Goal: Task Accomplishment & Management: Manage account settings

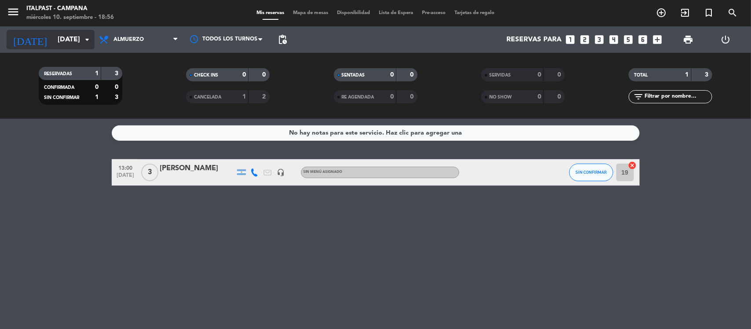
click at [64, 35] on input "[DATE]" at bounding box center [99, 39] width 93 height 17
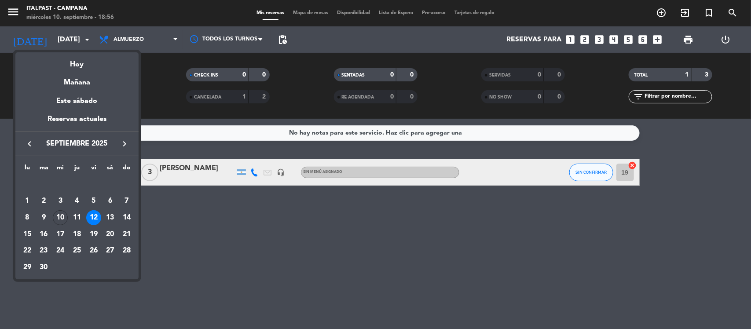
drag, startPoint x: 57, startPoint y: 218, endPoint x: 78, endPoint y: 111, distance: 108.9
click at [57, 216] on div "10" at bounding box center [60, 217] width 15 height 15
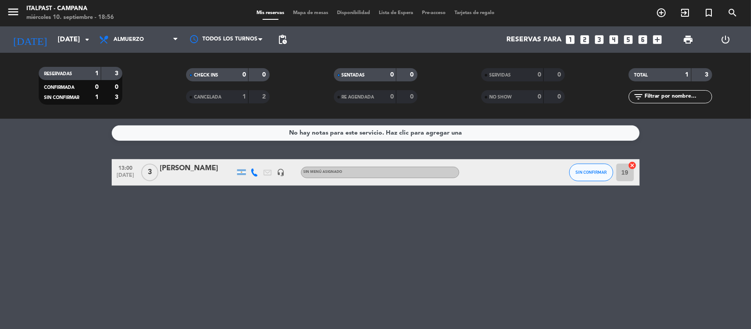
type input "[DATE]"
drag, startPoint x: 134, startPoint y: 37, endPoint x: 134, endPoint y: 50, distance: 12.3
click at [134, 40] on span "Almuerzo" at bounding box center [129, 40] width 30 height 6
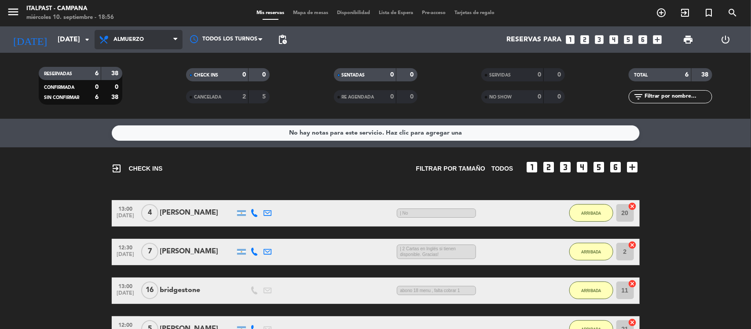
click at [141, 33] on span "Almuerzo" at bounding box center [139, 39] width 88 height 19
click at [146, 89] on div "menu Italpast - Campana [DATE] 10. septiembre - 18:56 Mis reservas Mapa de mesa…" at bounding box center [375, 59] width 751 height 119
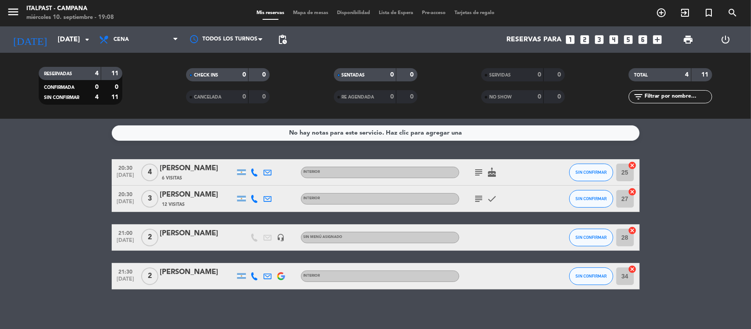
click at [315, 14] on span "Mapa de mesas" at bounding box center [311, 13] width 44 height 5
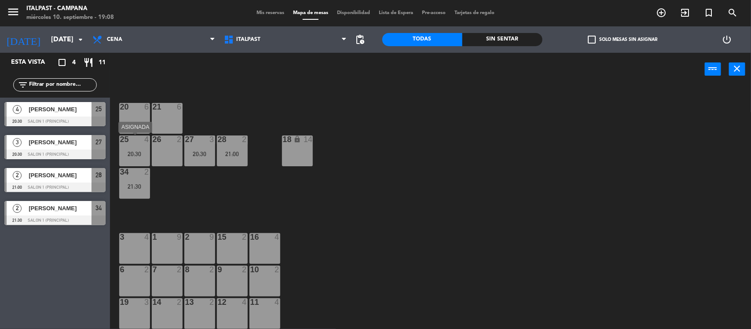
click at [144, 155] on div "20:30" at bounding box center [134, 154] width 31 height 6
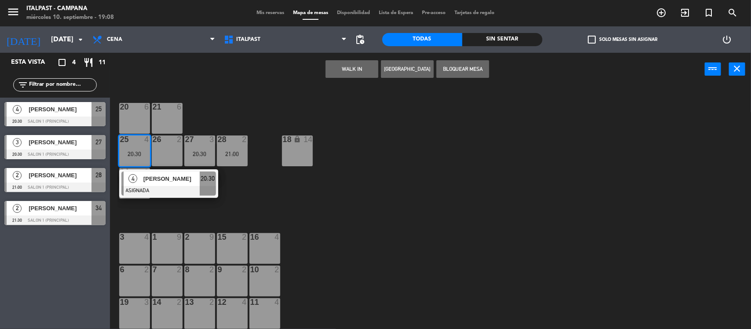
click at [131, 127] on div "20 6" at bounding box center [134, 118] width 31 height 31
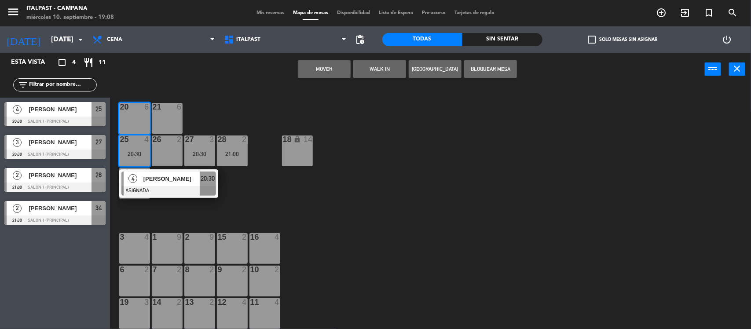
click at [326, 62] on button "Mover" at bounding box center [324, 69] width 53 height 18
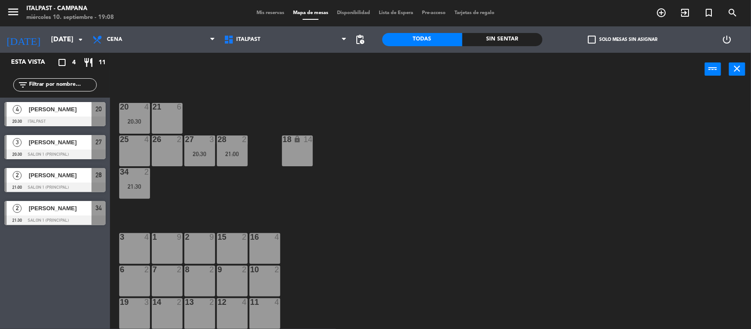
click at [207, 146] on div "27 3 20:30" at bounding box center [199, 150] width 31 height 31
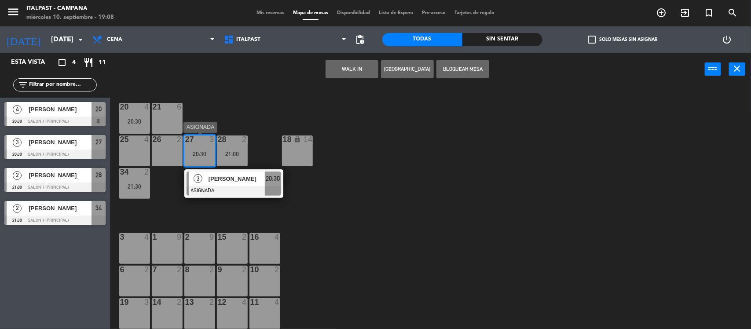
click at [211, 155] on div "20:30" at bounding box center [199, 154] width 31 height 6
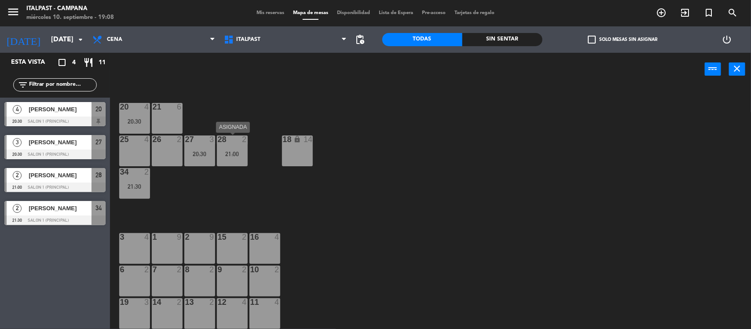
click at [235, 149] on div "28 2 21:00" at bounding box center [232, 150] width 31 height 31
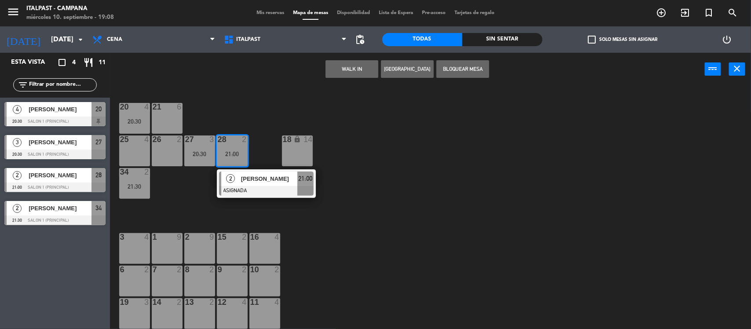
click at [234, 149] on div "28 2 21:00" at bounding box center [232, 150] width 31 height 31
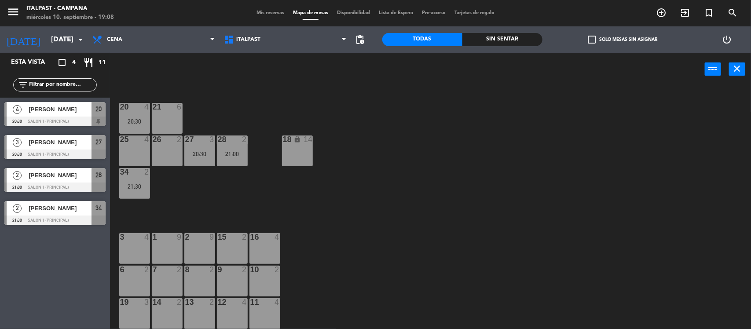
click at [234, 149] on div "28 2 21:00" at bounding box center [232, 150] width 31 height 31
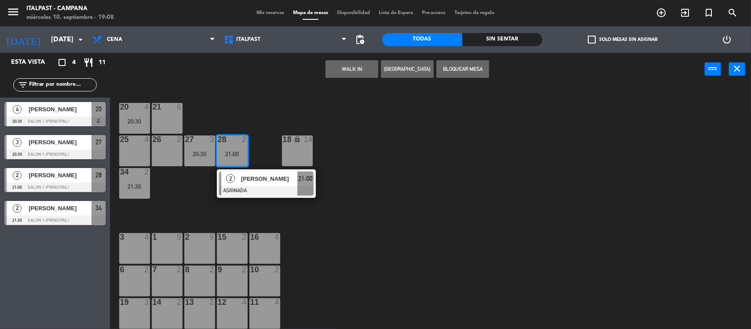
click at [156, 150] on div "26 2" at bounding box center [167, 150] width 31 height 31
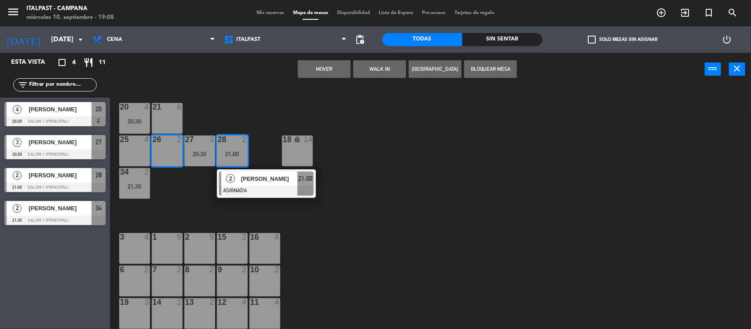
click at [318, 66] on button "Mover" at bounding box center [324, 69] width 53 height 18
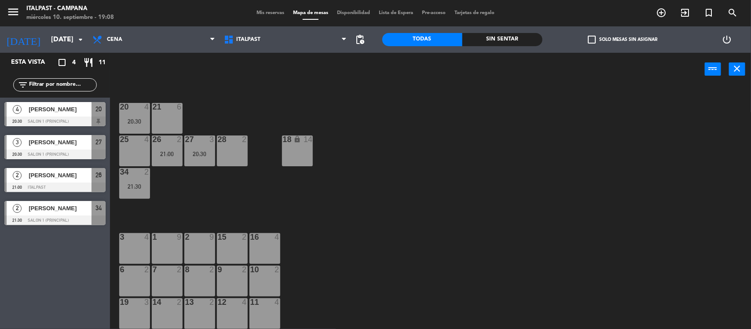
click at [195, 144] on div "27 3 20:30" at bounding box center [199, 150] width 31 height 31
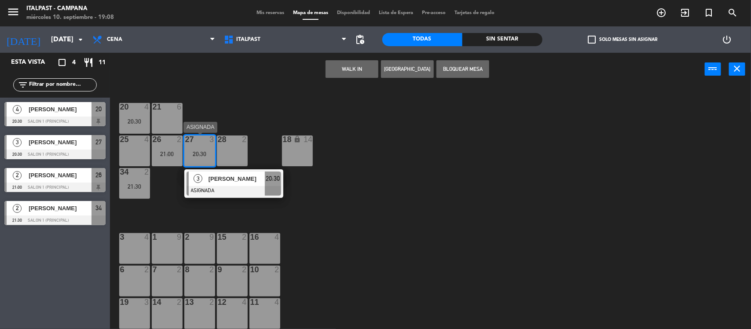
click at [192, 148] on div "27 3 20:30" at bounding box center [199, 150] width 31 height 31
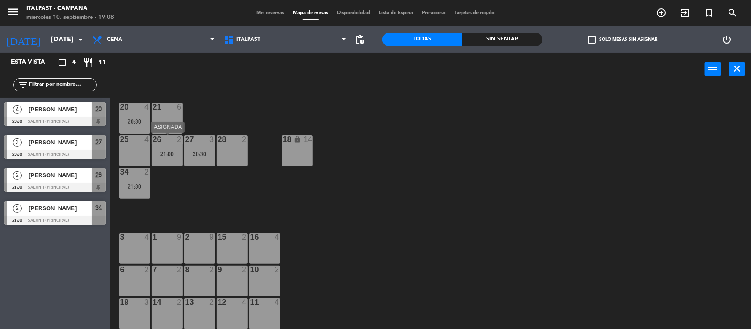
click at [174, 154] on div "21:00" at bounding box center [167, 154] width 31 height 6
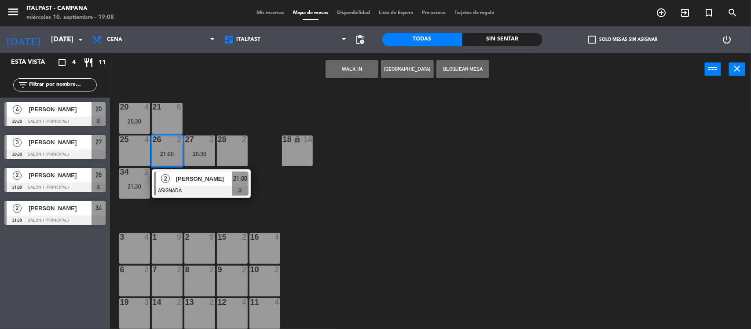
click at [240, 246] on div "15 2" at bounding box center [232, 248] width 31 height 31
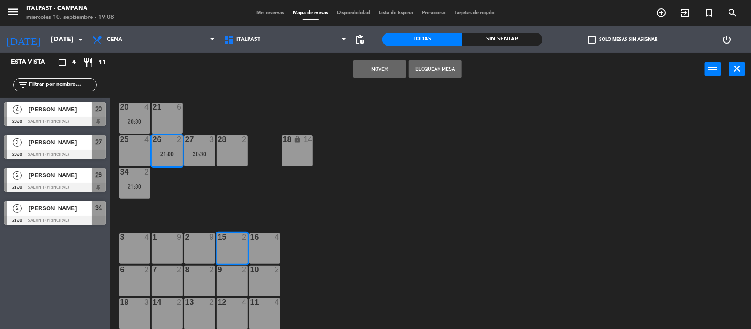
click at [384, 66] on button "Mover" at bounding box center [379, 69] width 53 height 18
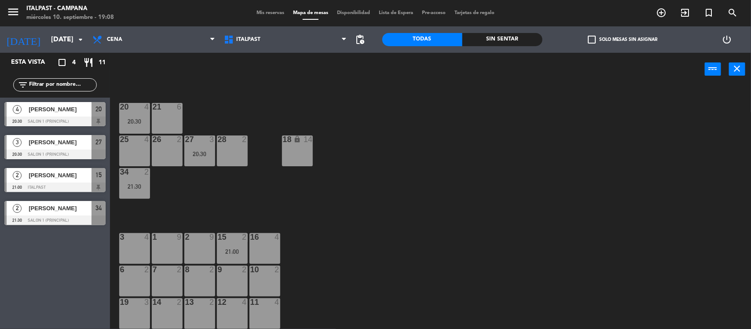
click at [141, 183] on div "21:30" at bounding box center [134, 186] width 31 height 6
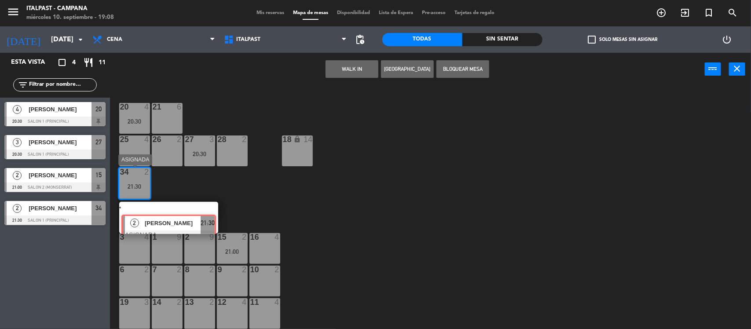
click at [166, 214] on div "20 4 20:30 21 6 25 4 26 2 27 3 20:30 28 2 18 lock 14 34 2 21:30 2 [PERSON_NAME]…" at bounding box center [434, 208] width 634 height 243
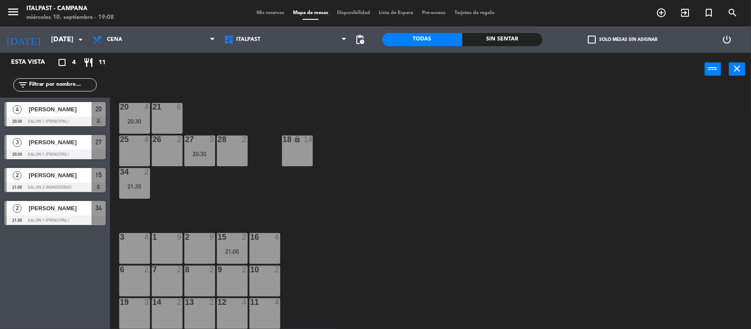
click at [146, 192] on div "34 2 21:30" at bounding box center [134, 183] width 31 height 31
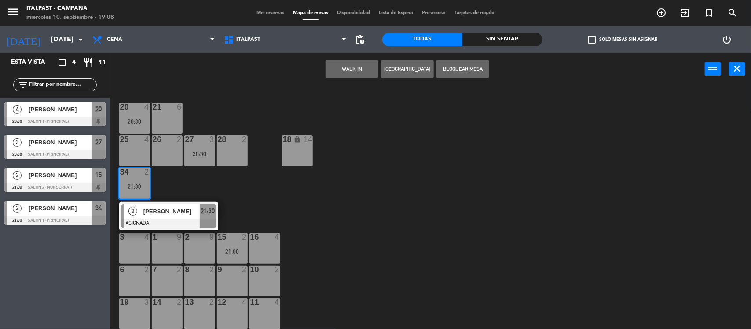
click at [179, 145] on div "26 2" at bounding box center [167, 150] width 31 height 31
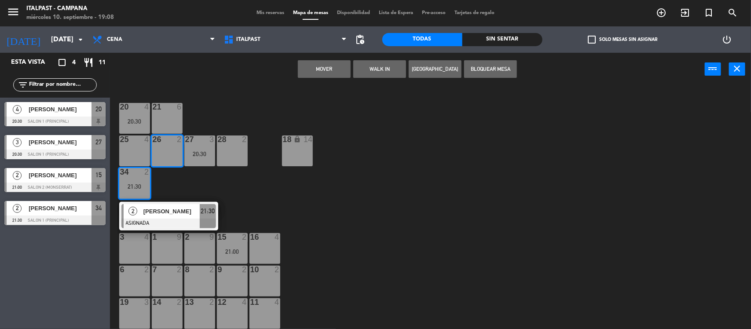
click at [337, 68] on button "Mover" at bounding box center [324, 69] width 53 height 18
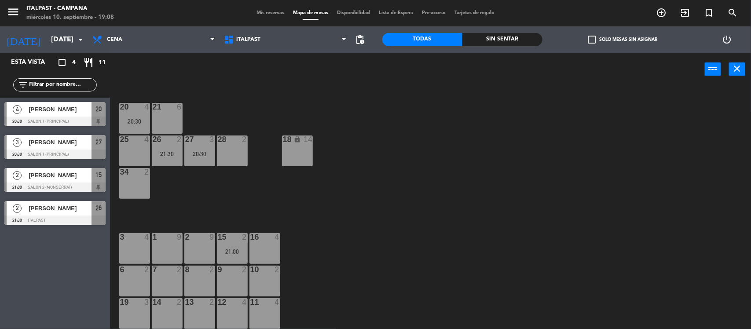
scroll to position [110, 0]
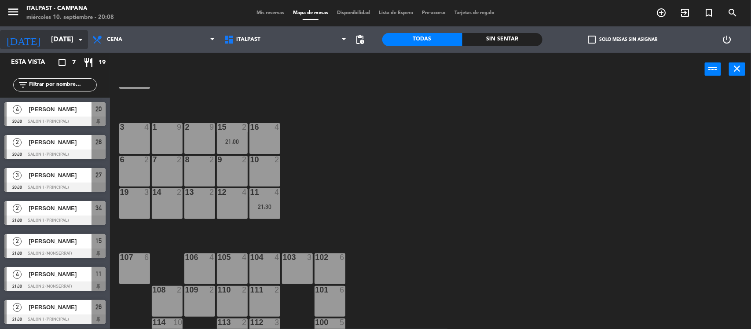
click at [66, 30] on div "[DATE] [DATE] arrow_drop_down" at bounding box center [44, 39] width 88 height 19
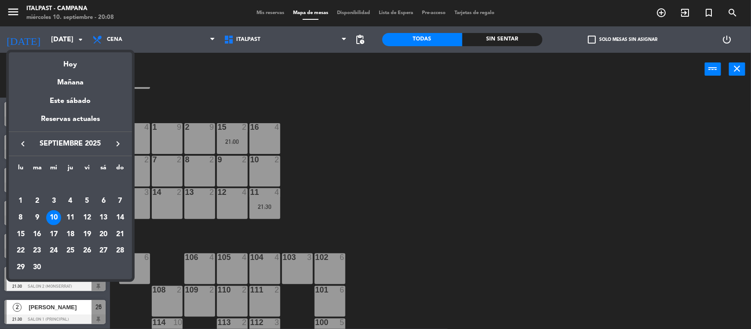
click at [117, 143] on icon "keyboard_arrow_right" at bounding box center [118, 144] width 11 height 11
click at [71, 230] on div "16" at bounding box center [70, 234] width 15 height 15
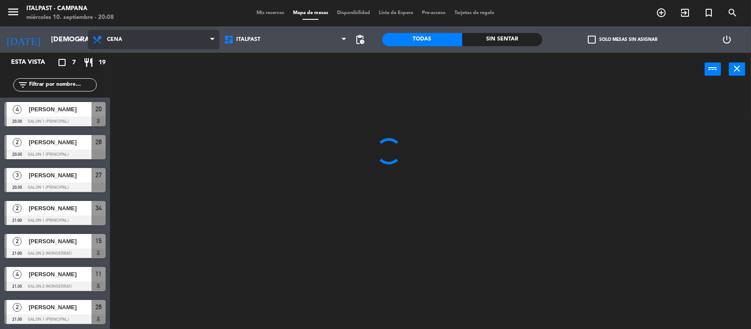
click at [150, 42] on span "Cena" at bounding box center [154, 39] width 132 height 19
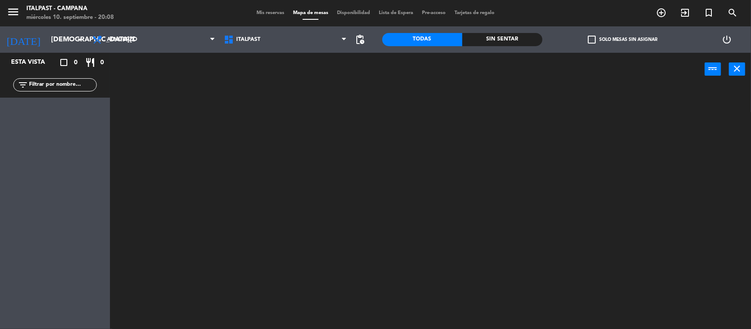
click at [142, 62] on ng-component "menu Italpast - Campana [DATE] 10. septiembre - 20:08 Mis reservas Mapa de mesa…" at bounding box center [375, 165] width 751 height 330
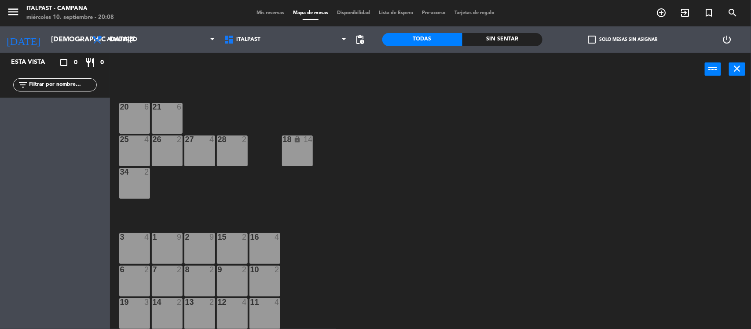
click at [297, 137] on icon "lock" at bounding box center [296, 138] width 7 height 7
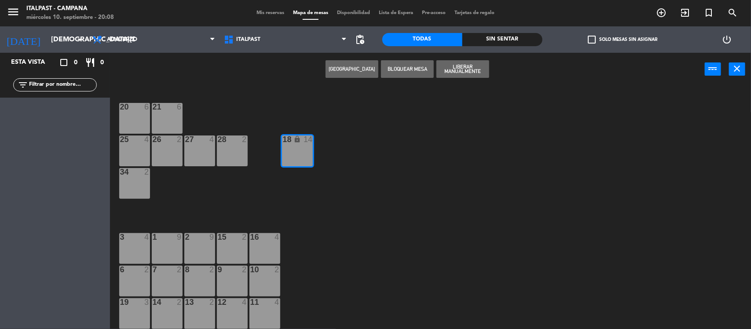
drag, startPoint x: 370, startPoint y: 128, endPoint x: 349, endPoint y: 110, distance: 27.6
click at [370, 126] on div "20 6 21 6 25 4 26 2 27 4 28 2 18 lock 14 34 2 3 4 1 9 2 9 15 2 16 4 6 2 7 2 8 2…" at bounding box center [434, 208] width 634 height 243
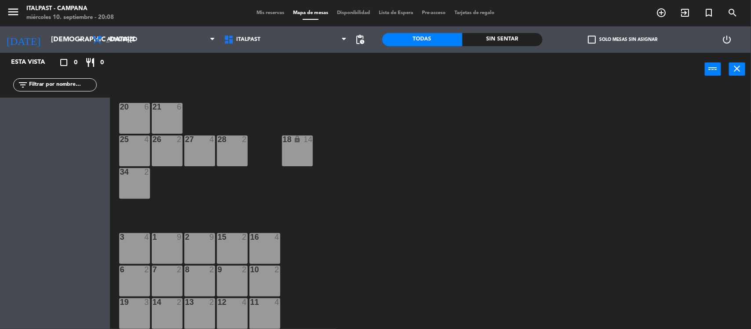
click at [300, 141] on icon "lock" at bounding box center [296, 138] width 7 height 7
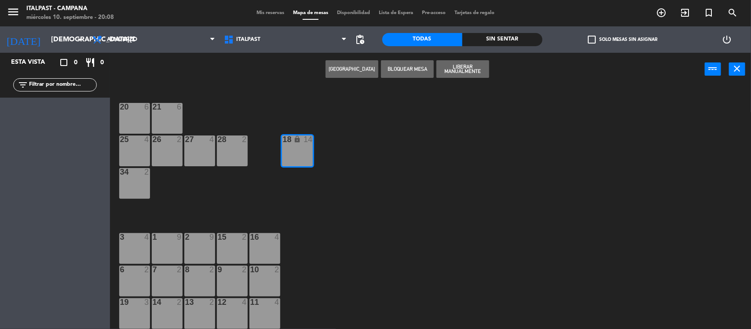
click at [403, 110] on div "20 6 21 6 25 4 26 2 27 4 28 2 18 lock 14 34 2 3 4 1 9 2 9 15 2 16 4 6 2 7 2 8 2…" at bounding box center [434, 208] width 634 height 243
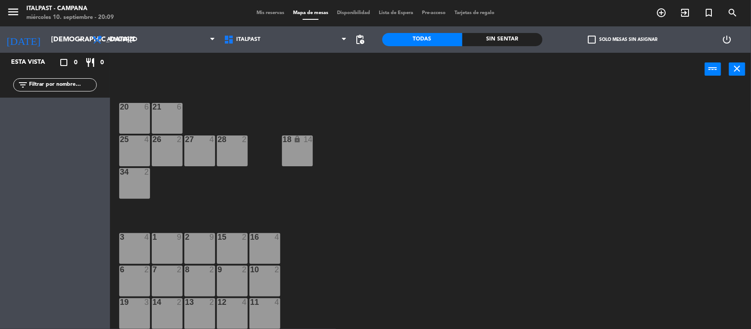
click at [288, 157] on div "18 lock 14" at bounding box center [297, 150] width 31 height 31
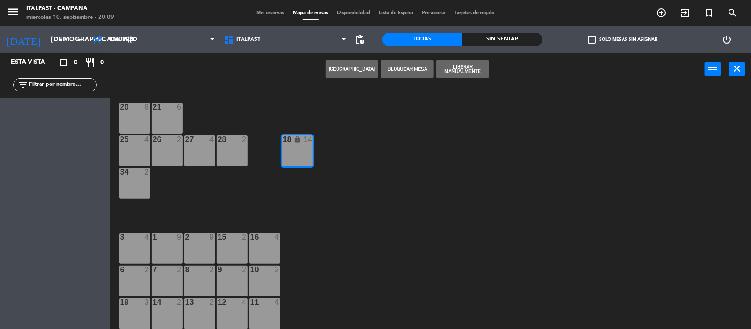
click at [409, 115] on div "20 6 21 6 25 4 26 2 27 4 28 2 18 lock 14 34 2 3 4 1 9 2 9 15 2 16 4 6 2 7 2 8 2…" at bounding box center [434, 208] width 634 height 243
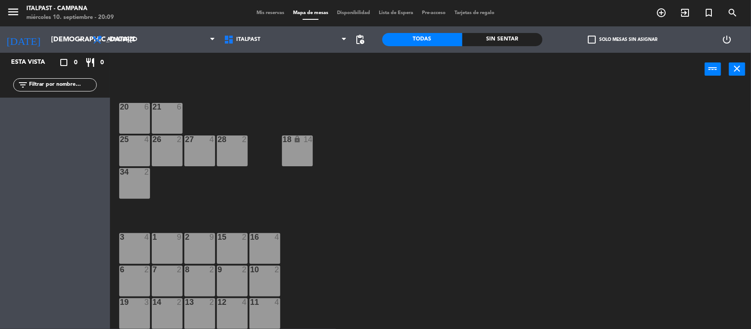
click at [381, 143] on div "20 6 21 6 25 4 26 2 27 4 28 2 18 lock 14 34 2 3 4 1 9 2 9 15 2 16 4 6 2 7 2 8 2…" at bounding box center [434, 208] width 634 height 243
click at [331, 168] on div "20 6 21 6 25 4 26 2 27 4 28 2 18 lock 14 34 2 3 4 1 9 2 9 15 2 16 4 6 2 7 2 8 2…" at bounding box center [434, 208] width 634 height 243
click at [76, 42] on icon "arrow_drop_down" at bounding box center [80, 39] width 11 height 11
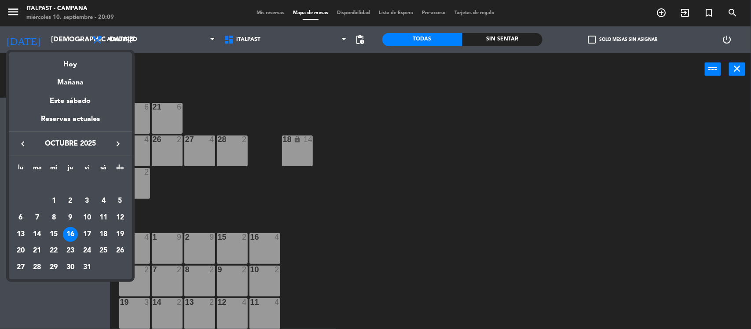
click at [20, 144] on icon "keyboard_arrow_left" at bounding box center [23, 144] width 11 height 11
click at [56, 216] on div "10" at bounding box center [53, 217] width 15 height 15
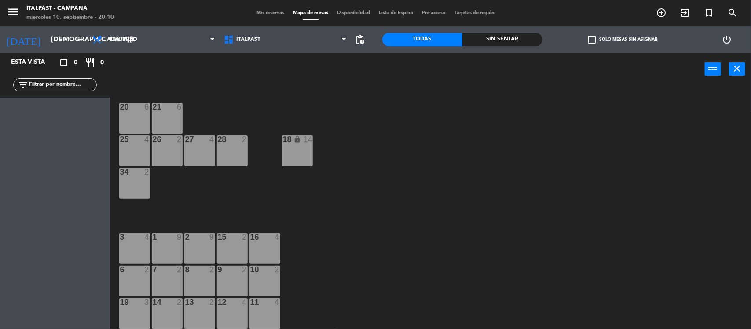
type input "[DATE]"
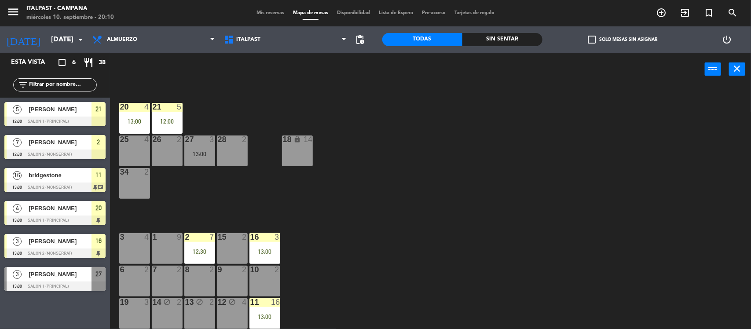
drag, startPoint x: 62, startPoint y: 327, endPoint x: 445, endPoint y: 154, distance: 419.4
click at [445, 155] on div "20 4 13:00 21 5 12:00 25 4 26 2 27 3 13:00 28 2 18 lock 14 34 2 3 4 1 9 2 7 12:…" at bounding box center [434, 208] width 634 height 243
